Goal: Task Accomplishment & Management: Manage account settings

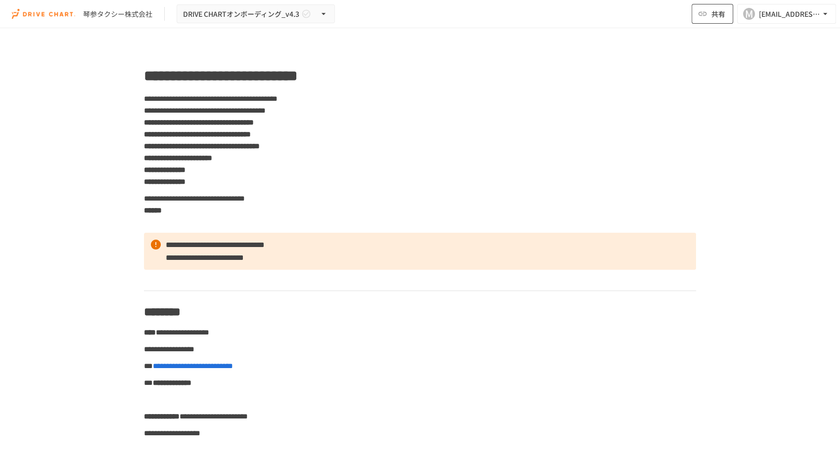
click at [717, 14] on span "共有" at bounding box center [718, 13] width 14 height 11
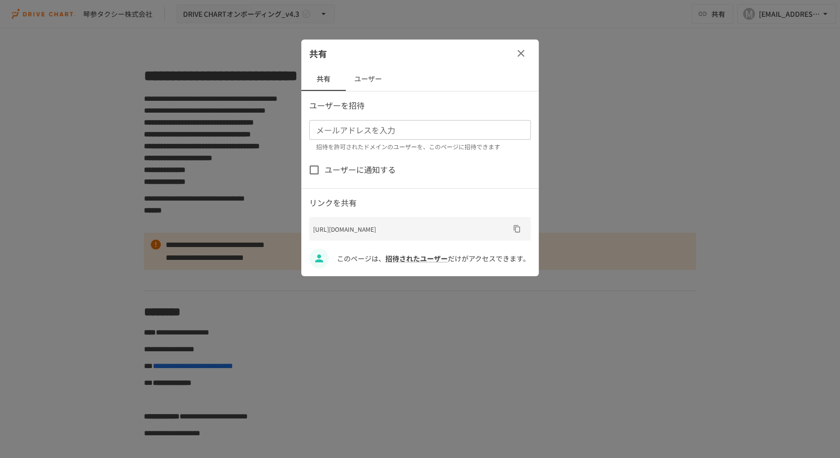
click at [365, 75] on button "ユーザー" at bounding box center [368, 79] width 45 height 24
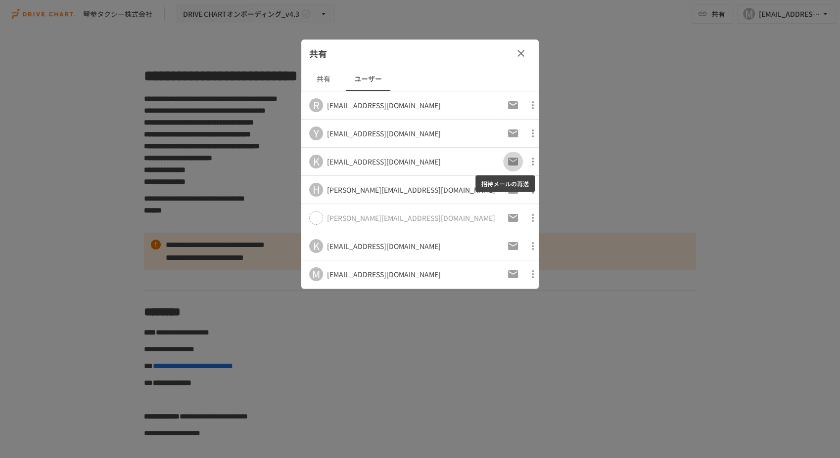
click at [507, 159] on icon "招待メールの再送" at bounding box center [513, 162] width 12 height 12
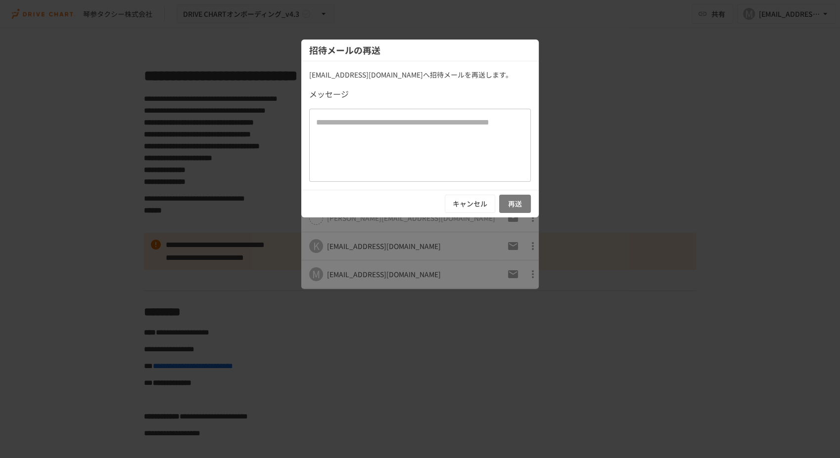
click at [515, 203] on button "再送" at bounding box center [515, 204] width 32 height 18
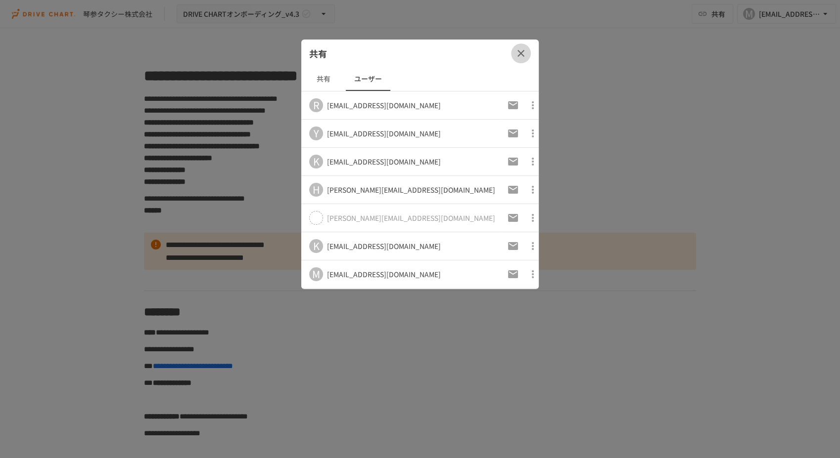
click at [524, 49] on icon "button" at bounding box center [521, 53] width 12 height 12
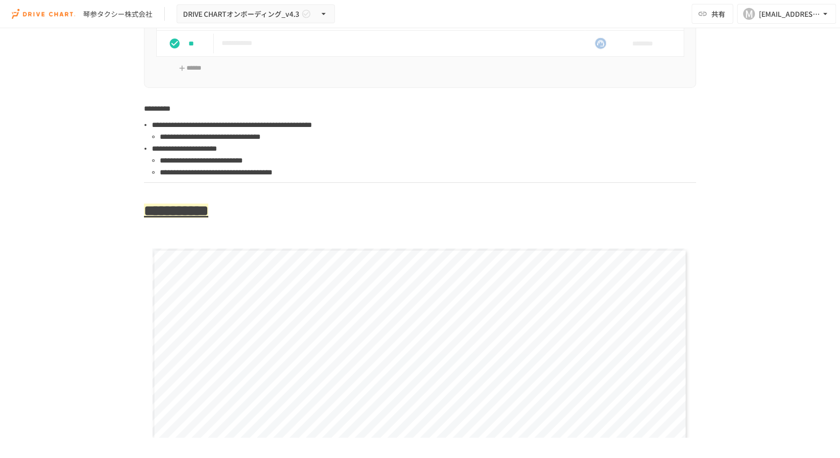
scroll to position [2582, 0]
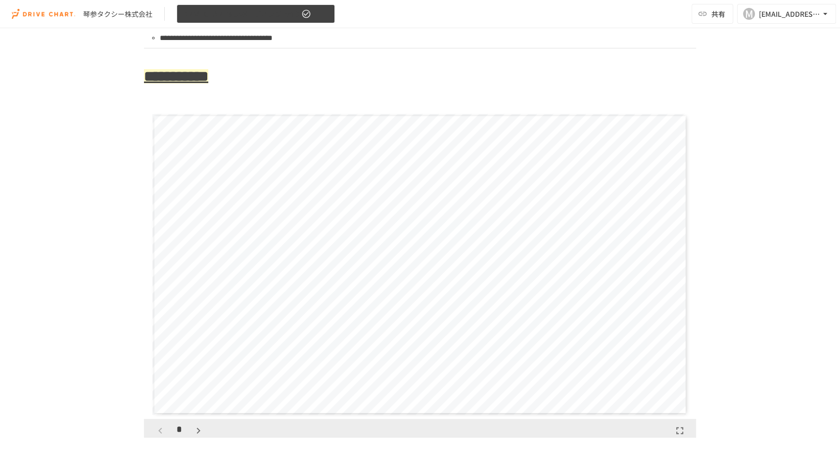
click at [325, 16] on icon "button" at bounding box center [323, 14] width 10 height 10
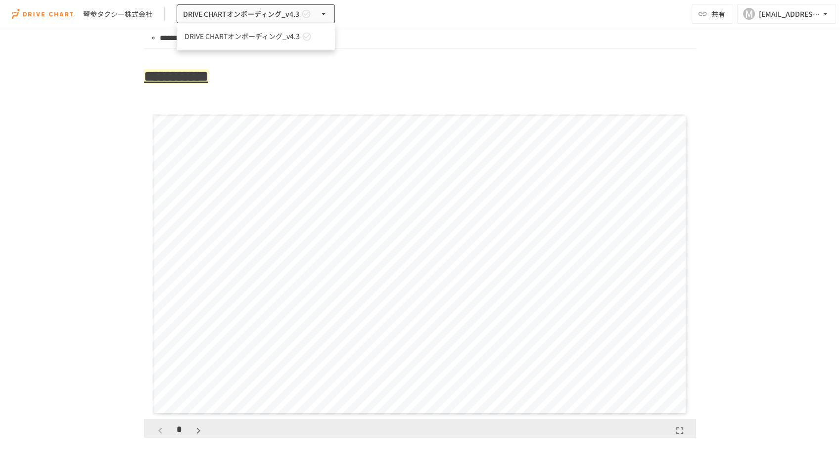
click at [323, 17] on div at bounding box center [420, 229] width 840 height 458
click at [55, 14] on img at bounding box center [43, 14] width 63 height 16
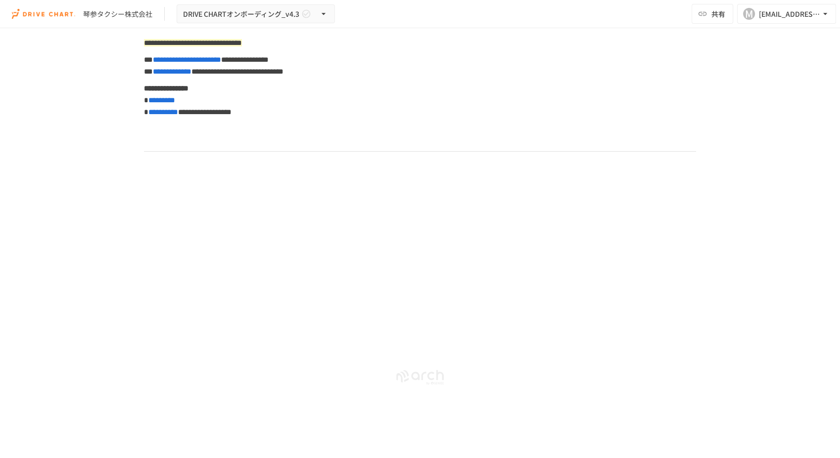
scroll to position [4996, 0]
click at [56, 14] on img at bounding box center [43, 14] width 63 height 16
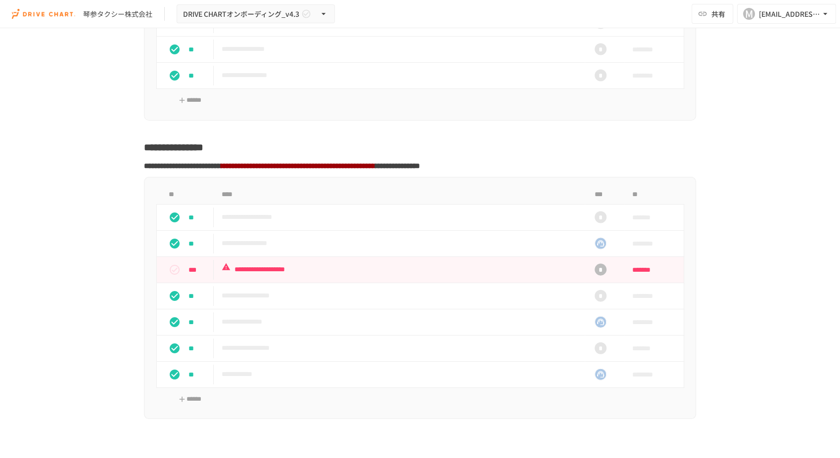
scroll to position [2085, 0]
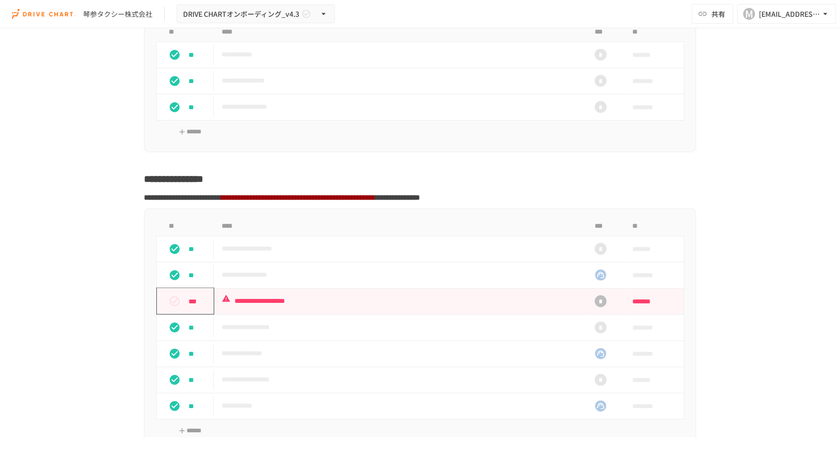
click at [176, 308] on icon "status" at bounding box center [175, 302] width 12 height 12
click at [187, 304] on div "***" at bounding box center [189, 302] width 49 height 20
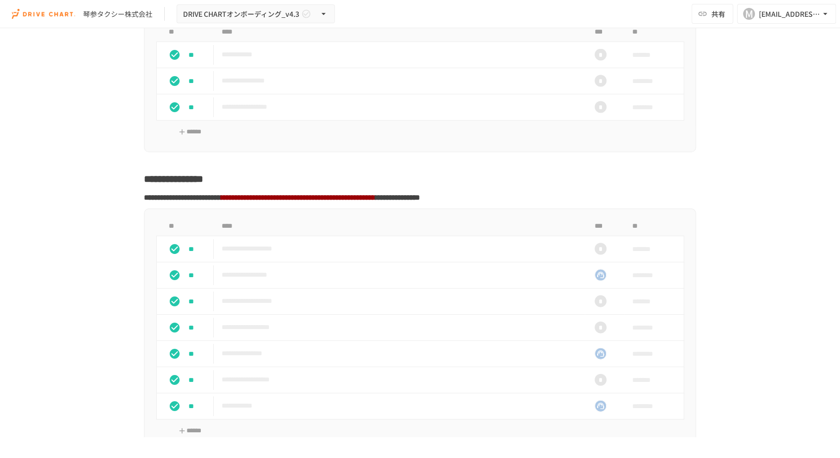
scroll to position [2304, 0]
